Goal: Task Accomplishment & Management: Complete application form

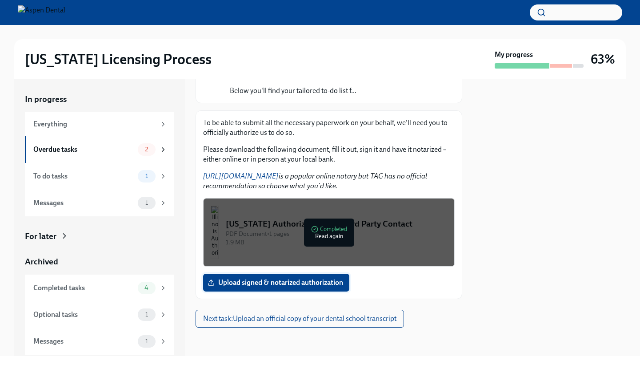
click at [297, 285] on span "Upload signed & notarized authorization" at bounding box center [276, 282] width 134 height 9
click at [0, 0] on input "Upload signed & notarized authorization" at bounding box center [0, 0] width 0 height 0
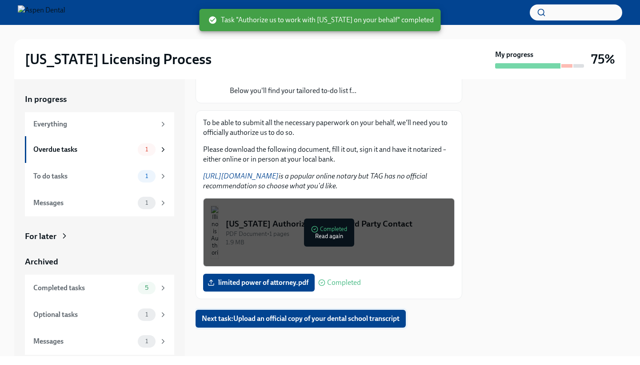
click at [277, 310] on button "Next task : Upload an official copy of your dental school transcript" at bounding box center [301, 318] width 210 height 18
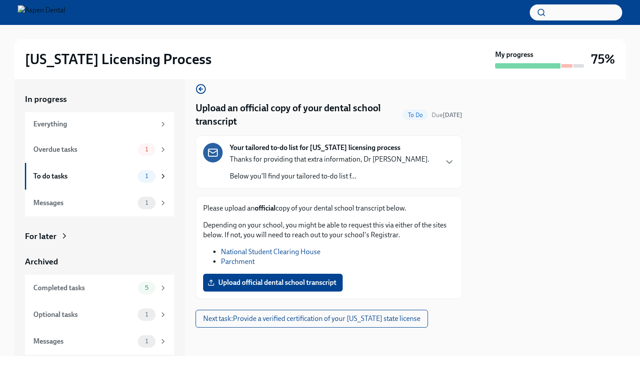
click at [243, 262] on link "Parchment" at bounding box center [238, 261] width 34 height 8
click at [240, 322] on span "Next task : Provide a verified certification of your [US_STATE] state license" at bounding box center [311, 318] width 217 height 9
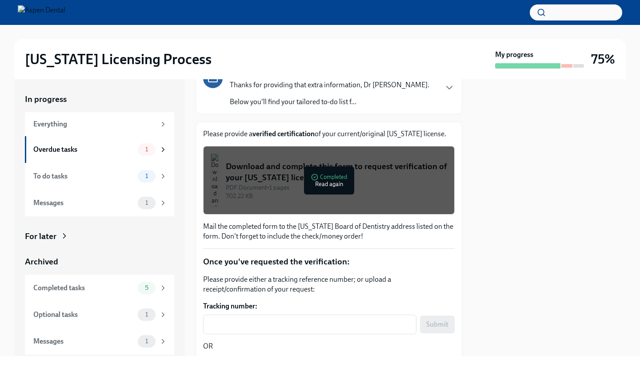
scroll to position [68, 0]
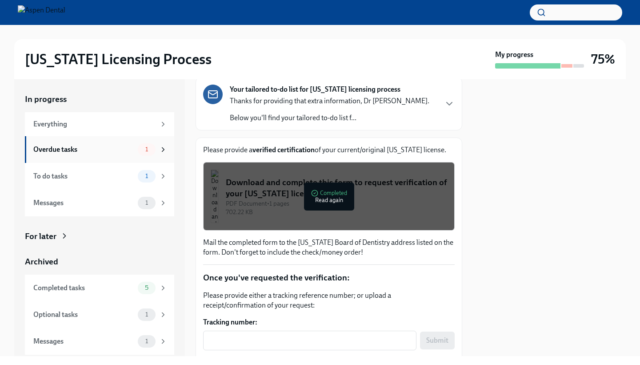
click at [106, 145] on div "Overdue tasks" at bounding box center [83, 150] width 101 height 10
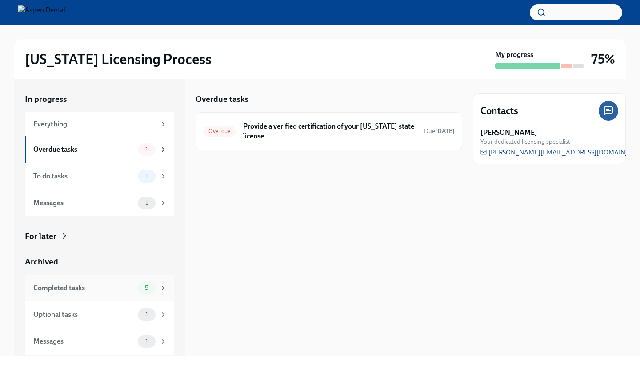
click at [69, 285] on div "Completed tasks" at bounding box center [83, 288] width 101 height 10
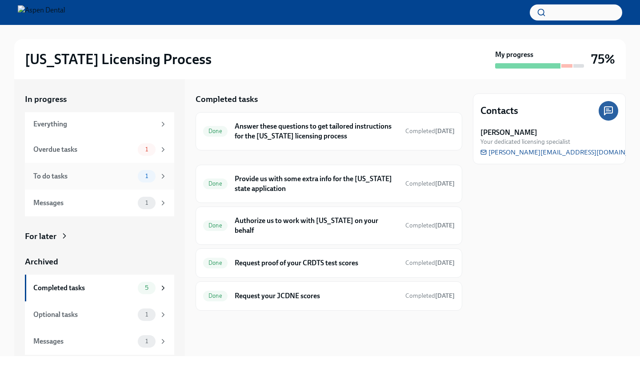
click at [85, 173] on div "To do tasks" at bounding box center [83, 176] width 101 height 10
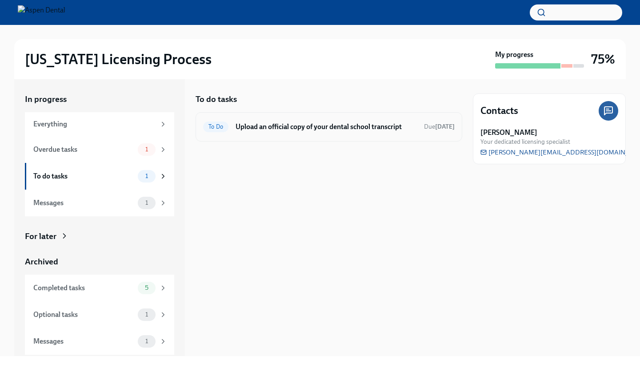
click at [277, 133] on div "To Do Upload an official copy of your dental school transcript Due in 13 days" at bounding box center [329, 127] width 252 height 14
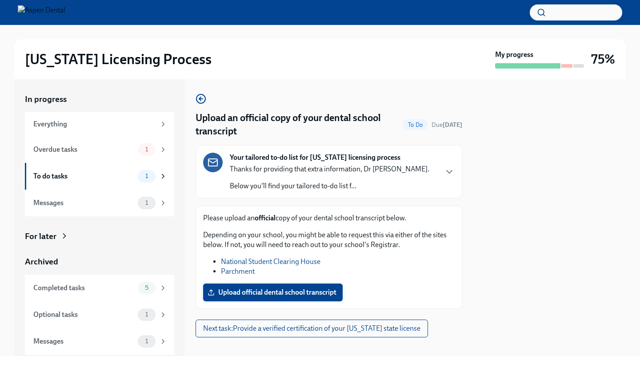
click at [275, 289] on span "Upload official dental school transcript" at bounding box center [272, 292] width 127 height 9
click at [0, 0] on input "Upload official dental school transcript" at bounding box center [0, 0] width 0 height 0
click at [64, 142] on div "Overdue tasks 1" at bounding box center [99, 149] width 149 height 27
